Goal: Communication & Community: Share content

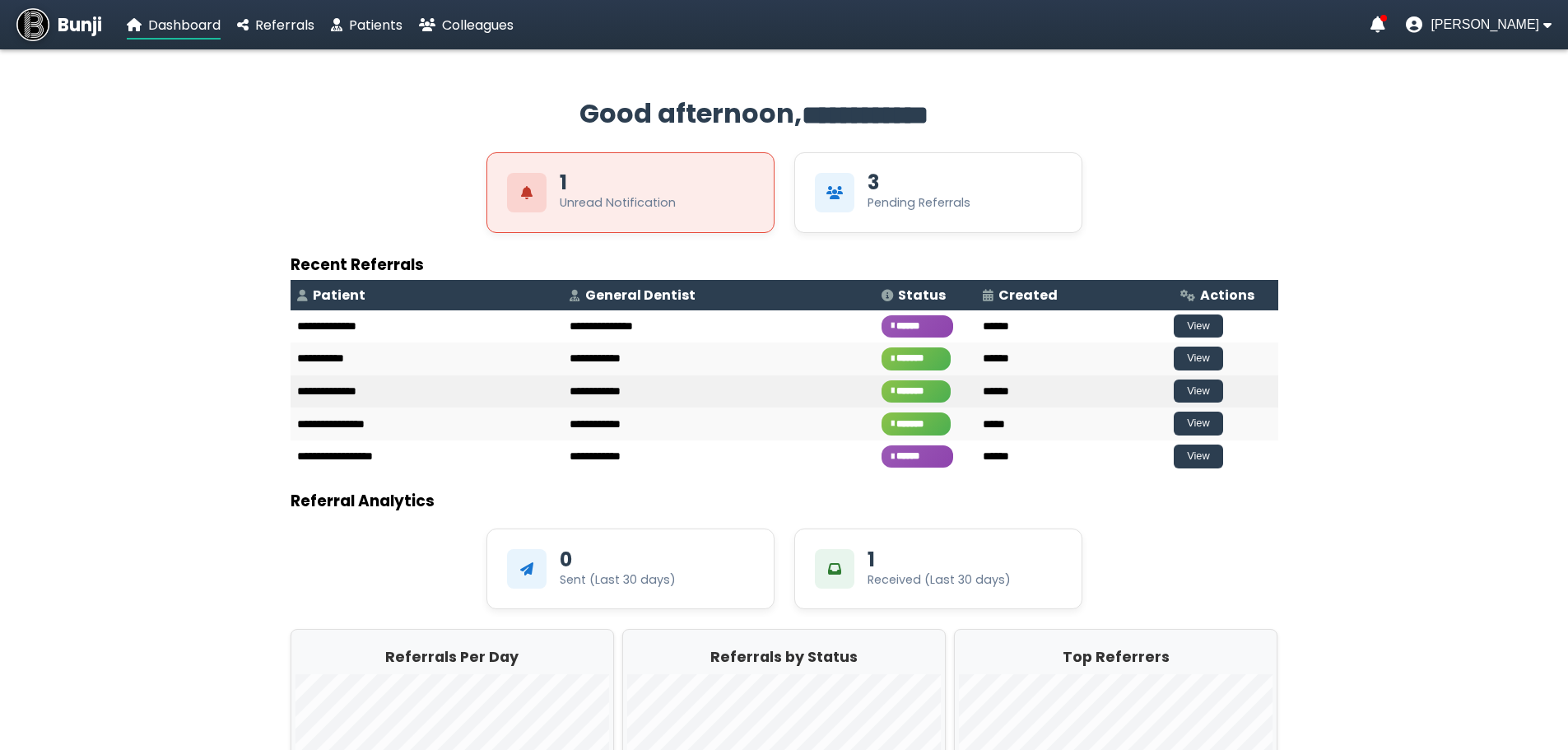
click at [591, 386] on td "**********" at bounding box center [719, 391] width 312 height 33
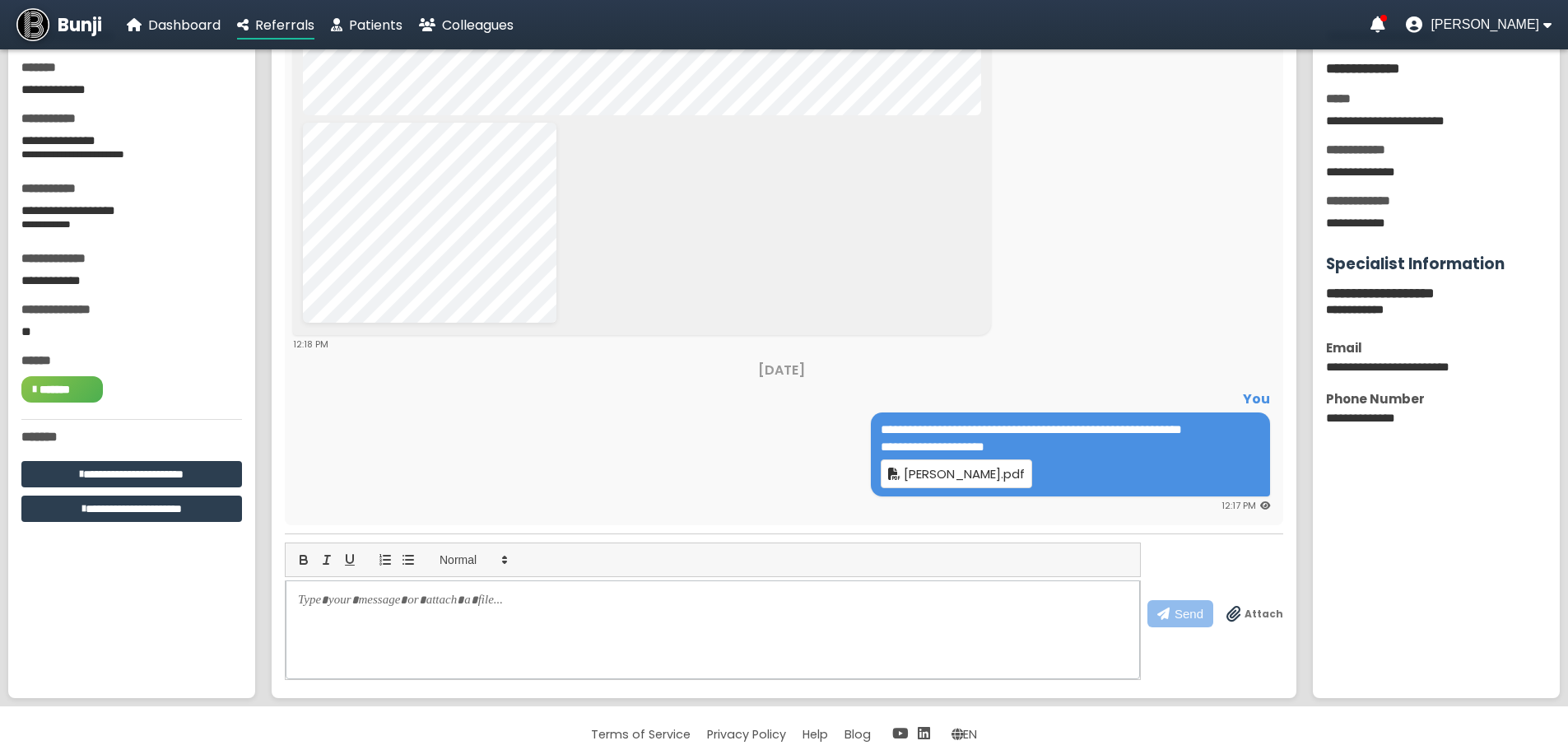
scroll to position [80, 0]
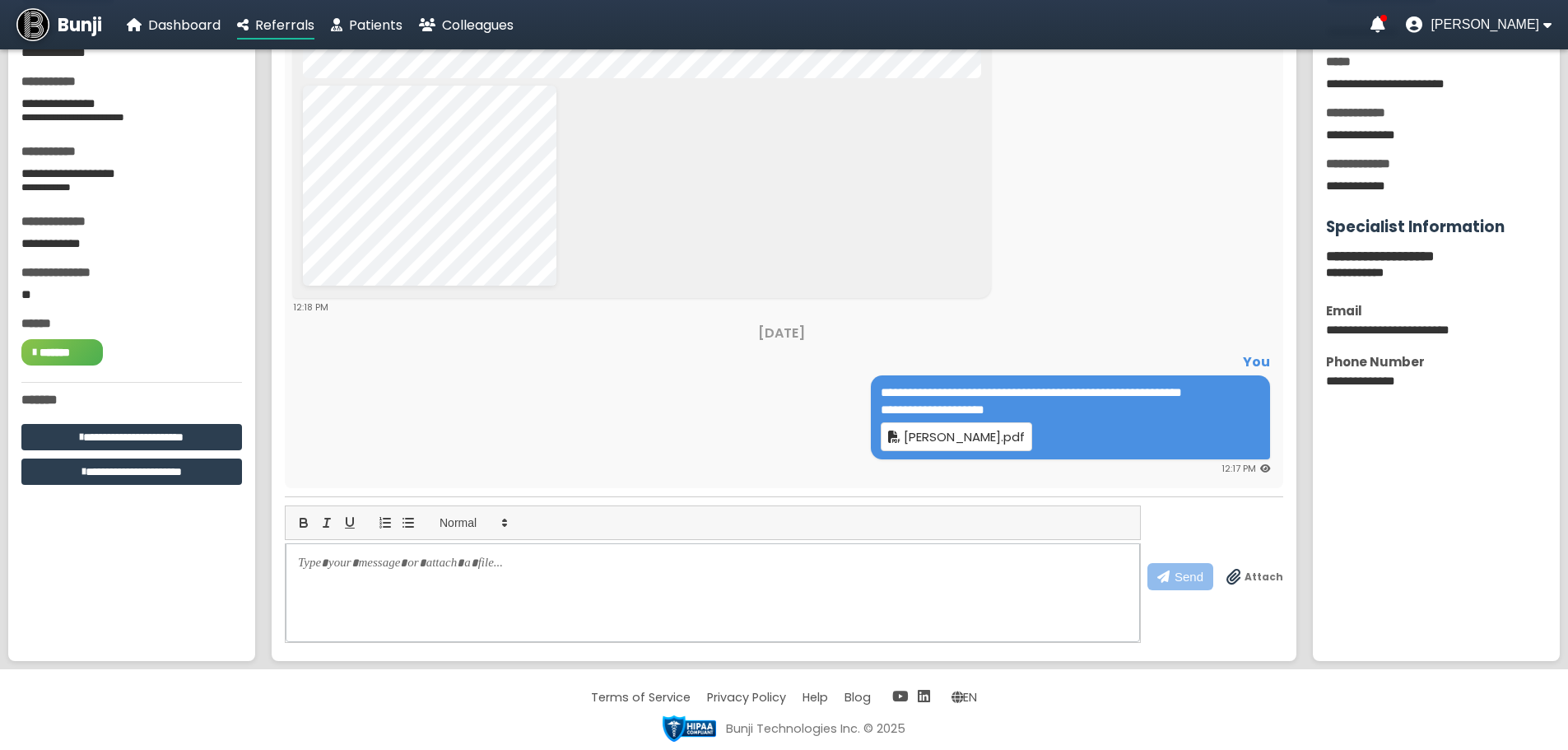
click at [831, 593] on div at bounding box center [713, 593] width 854 height 99
click at [454, 590] on div at bounding box center [713, 593] width 854 height 99
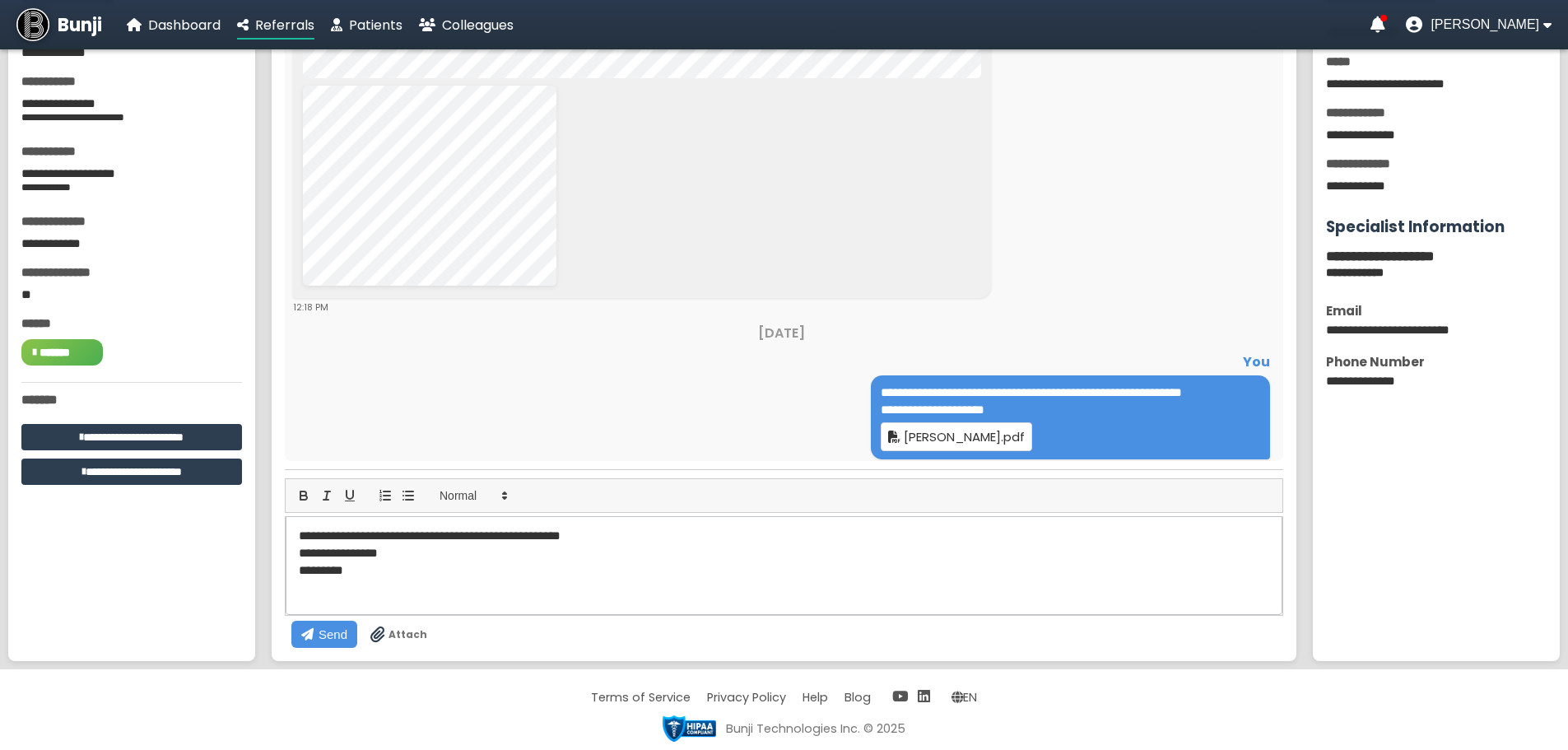
click at [385, 627] on icon at bounding box center [378, 635] width 15 height 17
click at [0, 0] on input "Attach" at bounding box center [0, 0] width 0 height 0
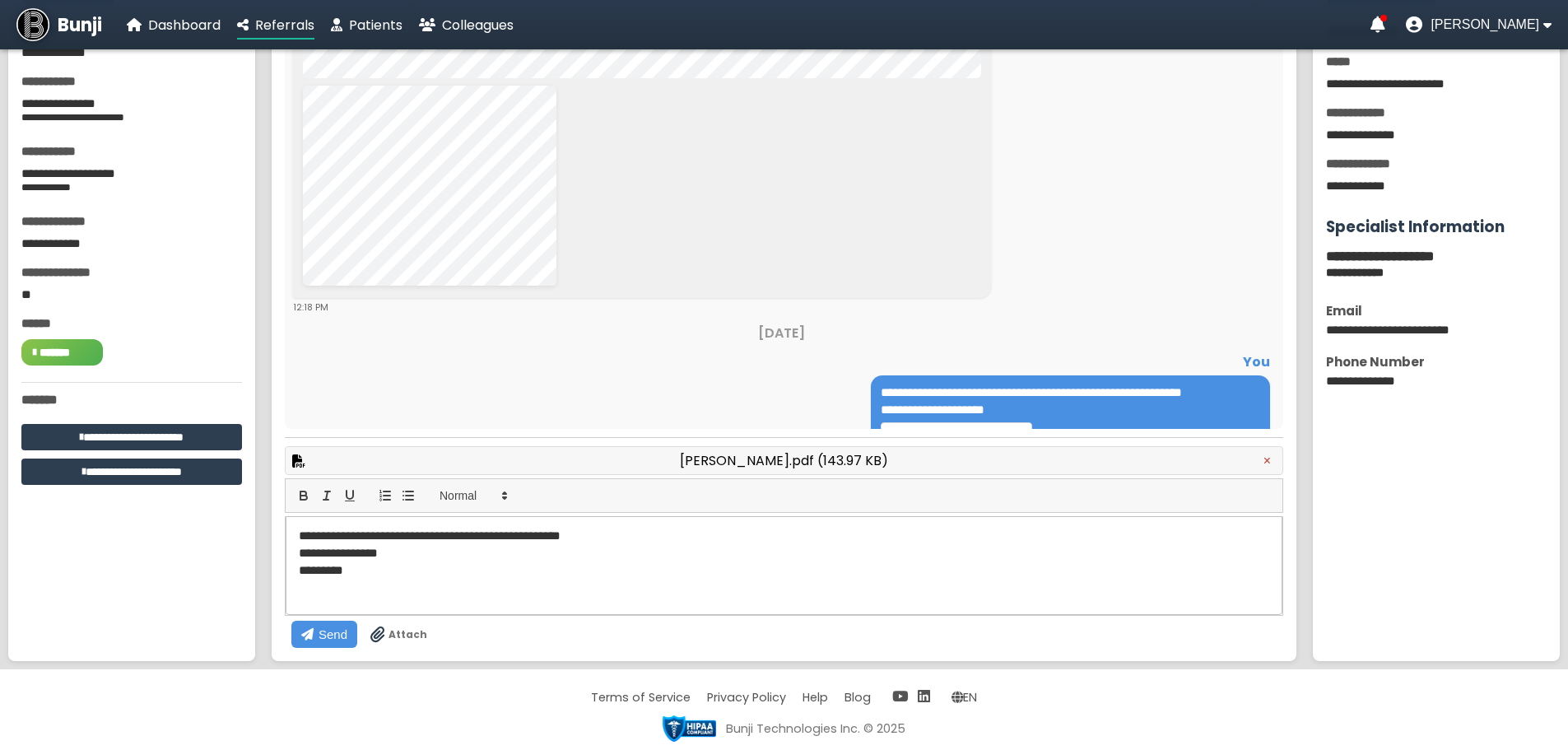
click at [427, 628] on span "Attach" at bounding box center [408, 635] width 39 height 15
click at [0, 0] on input "Attach" at bounding box center [0, 0] width 0 height 0
click at [348, 628] on span "Send" at bounding box center [333, 634] width 28 height 14
